Goal: Find contact information: Find contact information

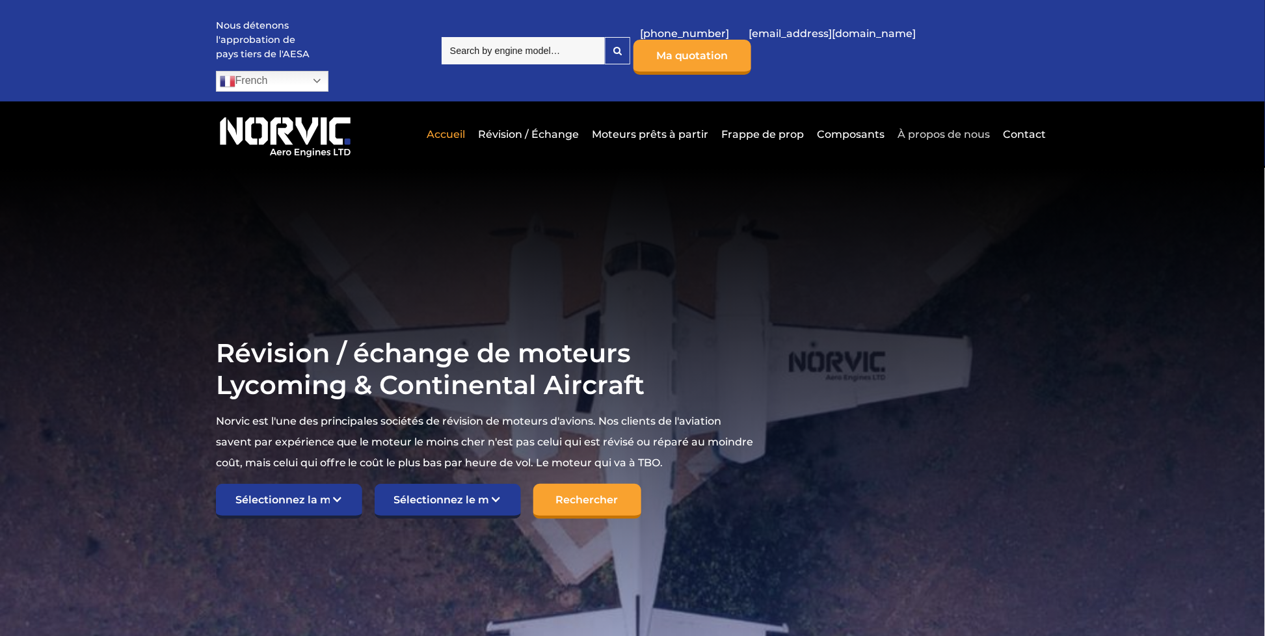
click at [920, 118] on link "À propos de nous" at bounding box center [943, 134] width 99 height 32
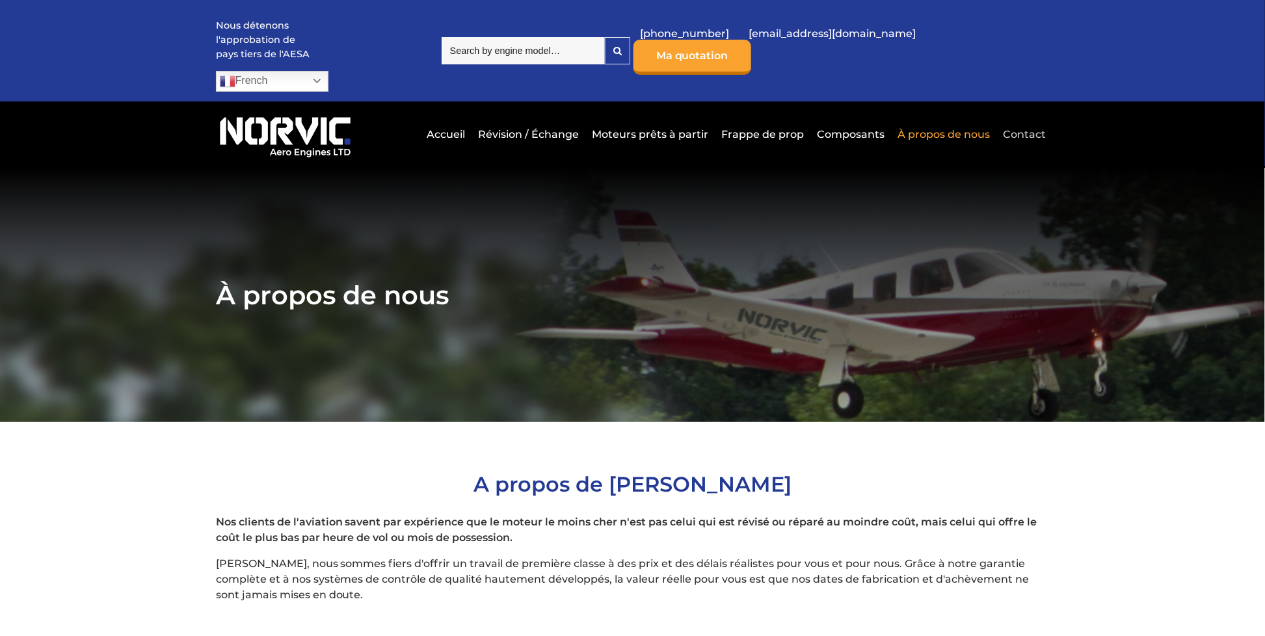
click at [1025, 118] on link "Contact" at bounding box center [1023, 134] width 46 height 32
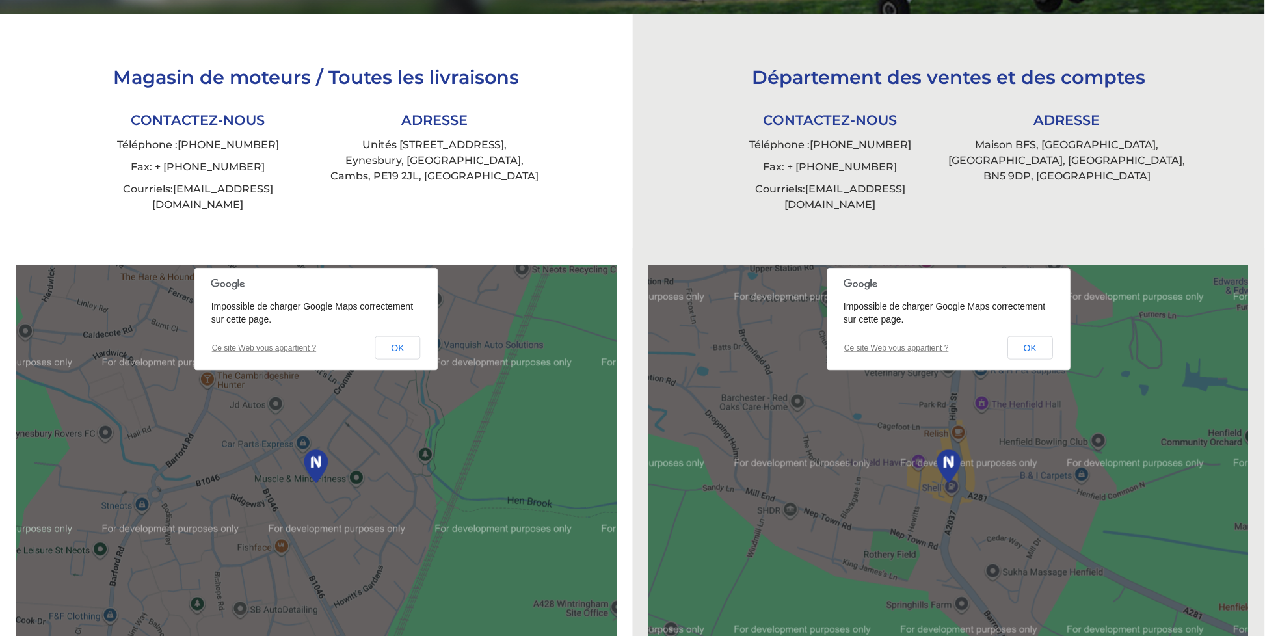
scroll to position [444, 0]
